Goal: Find specific page/section: Find specific page/section

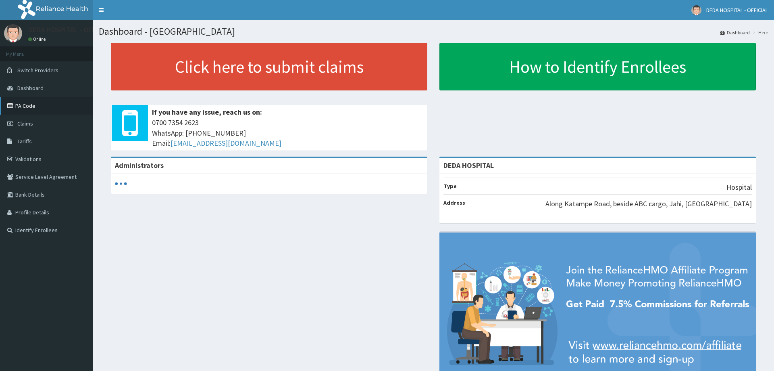
click at [27, 102] on link "PA Code" at bounding box center [46, 106] width 93 height 18
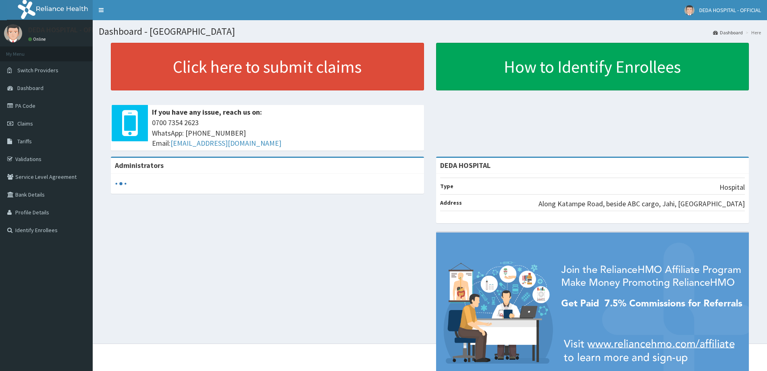
click at [41, 104] on link "PA Code" at bounding box center [46, 106] width 93 height 18
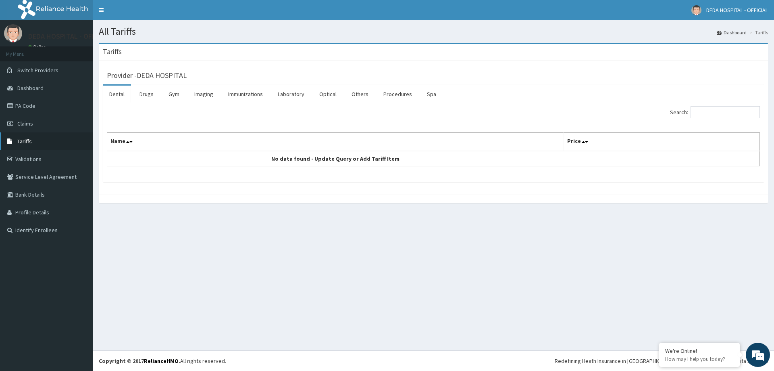
click at [25, 138] on span "Tariffs" at bounding box center [24, 141] width 15 height 7
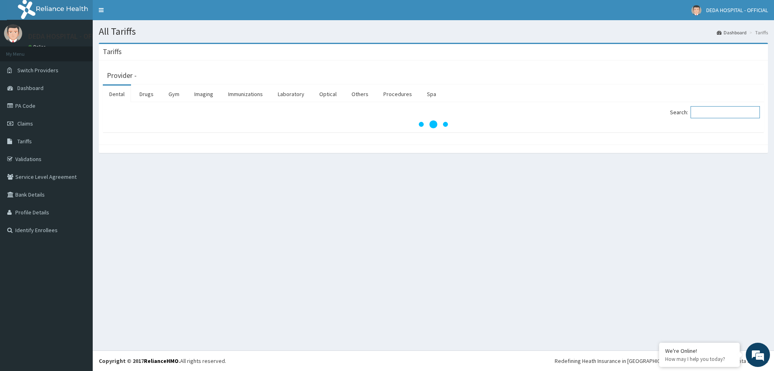
click at [721, 116] on input "Search:" at bounding box center [725, 112] width 69 height 12
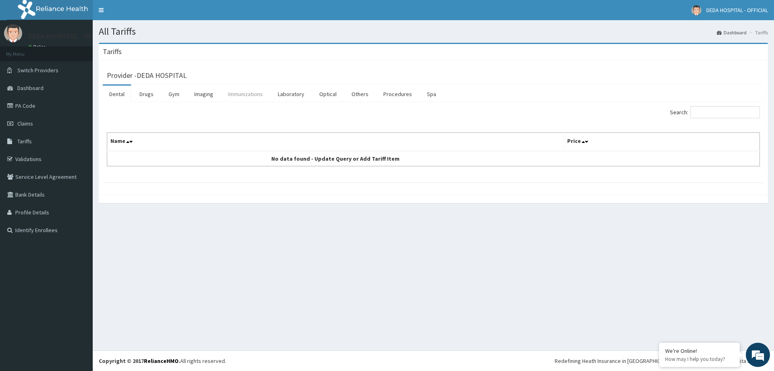
click at [253, 94] on link "Immunizations" at bounding box center [246, 93] width 48 height 17
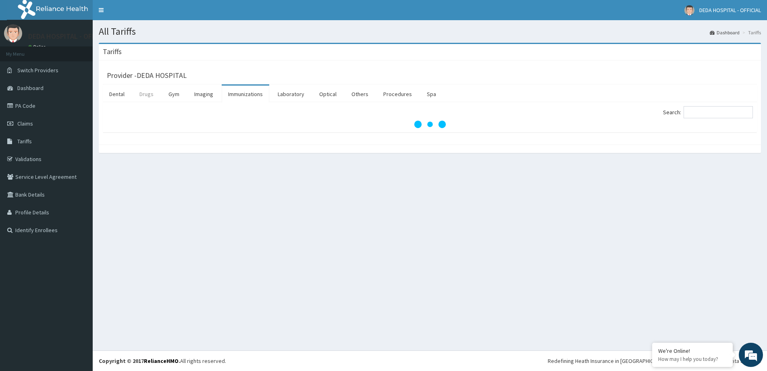
click at [152, 94] on link "Drugs" at bounding box center [146, 93] width 27 height 17
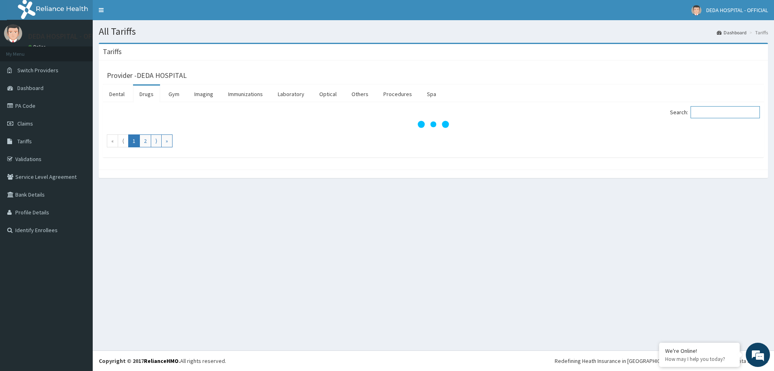
click at [720, 114] on input "Search:" at bounding box center [725, 112] width 69 height 12
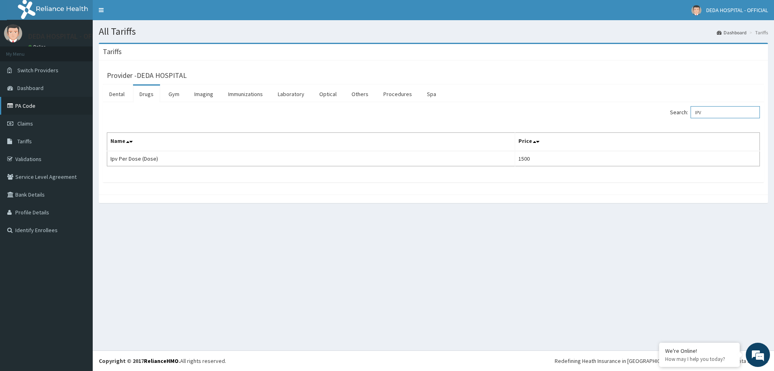
type input "IPV"
click at [38, 98] on link "PA Code" at bounding box center [46, 106] width 93 height 18
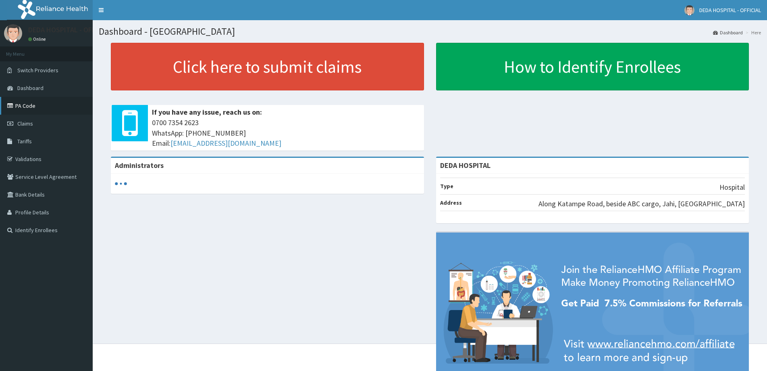
click at [23, 108] on link "PA Code" at bounding box center [46, 106] width 93 height 18
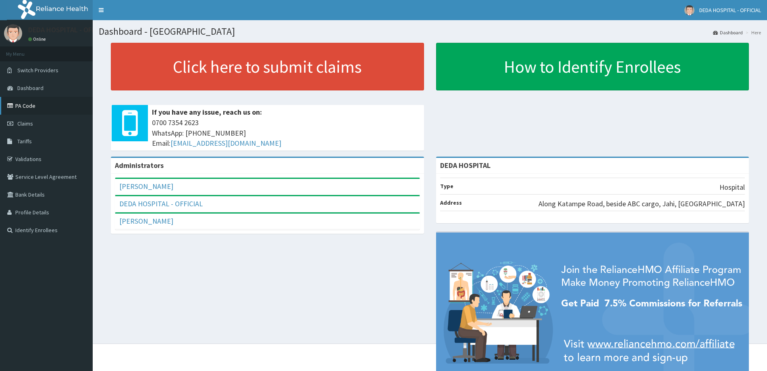
click at [31, 107] on link "PA Code" at bounding box center [46, 106] width 93 height 18
